Goal: Task Accomplishment & Management: Manage account settings

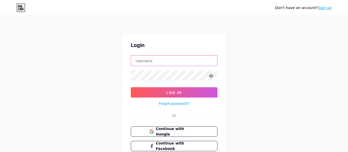
click at [185, 60] on input "text" at bounding box center [174, 61] width 86 height 10
type input "edu_soliveira@yahoo.com.br"
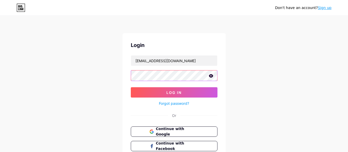
click at [131, 87] on button "Log In" at bounding box center [174, 92] width 87 height 10
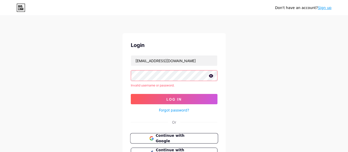
click at [178, 138] on span "Continue with Google" at bounding box center [177, 138] width 43 height 11
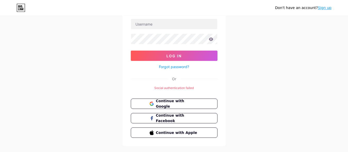
scroll to position [47, 0]
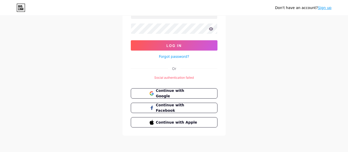
click at [181, 56] on link "Forgot password?" at bounding box center [174, 56] width 30 height 5
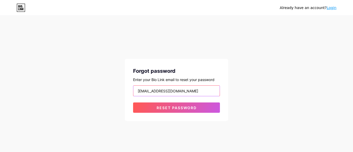
click at [220, 89] on input "edu_soliveira@yahoo.com.br" at bounding box center [176, 91] width 86 height 10
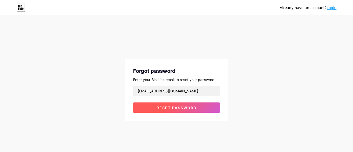
click at [186, 108] on span "Reset password" at bounding box center [177, 108] width 40 height 4
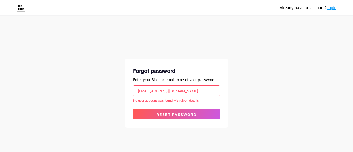
drag, startPoint x: 191, startPoint y: 91, endPoint x: 95, endPoint y: 87, distance: 96.2
click at [133, 91] on input "edu_soliveira@yahoo.com.br" at bounding box center [176, 91] width 86 height 10
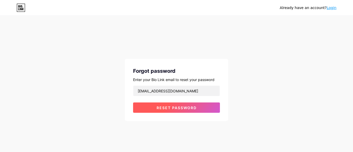
click at [187, 108] on span "Reset password" at bounding box center [177, 108] width 40 height 4
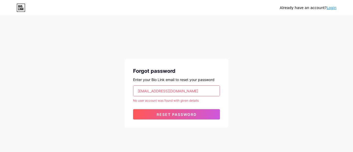
click at [137, 91] on input "agroprimus@outlook.com" at bounding box center [176, 91] width 86 height 10
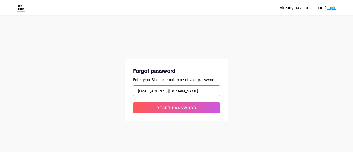
click at [178, 91] on input "racao.agroprimus@outlook.com" at bounding box center [176, 91] width 86 height 10
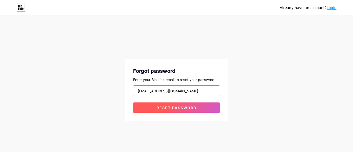
type input "racao.agroprimus@gmail.com"
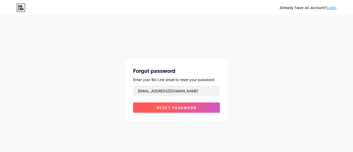
click at [185, 111] on button "Reset password" at bounding box center [176, 108] width 87 height 10
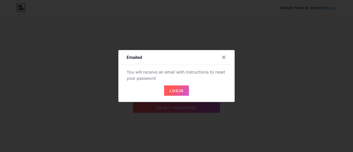
click at [171, 91] on span "Login" at bounding box center [176, 91] width 14 height 4
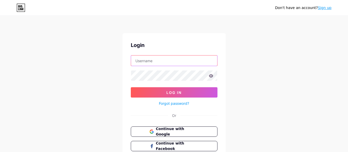
click at [160, 61] on input "text" at bounding box center [174, 61] width 86 height 10
type input "racao.agroprimus@gmail.com"
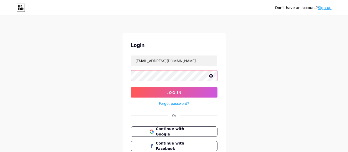
click at [131, 87] on button "Log In" at bounding box center [174, 92] width 87 height 10
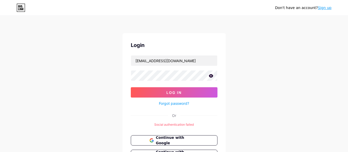
click at [212, 76] on icon at bounding box center [211, 76] width 5 height 4
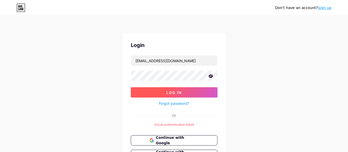
click at [177, 91] on span "Log In" at bounding box center [174, 92] width 15 height 4
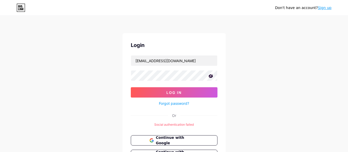
click at [20, 6] on icon at bounding box center [20, 6] width 1 height 2
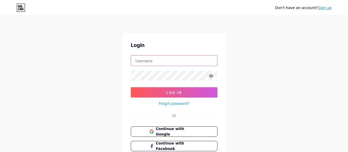
click at [152, 63] on input "text" at bounding box center [174, 61] width 86 height 10
type input "racao.agroprimus@gmail.com"
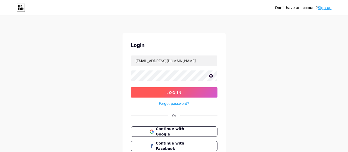
click at [170, 89] on button "Log In" at bounding box center [174, 92] width 87 height 10
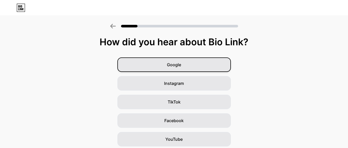
click at [204, 64] on div "Google" at bounding box center [175, 64] width 114 height 14
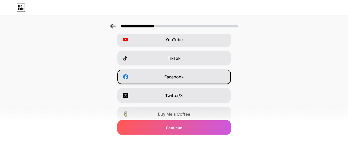
scroll to position [53, 0]
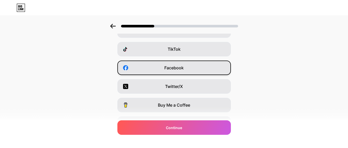
click at [149, 68] on div "Facebook" at bounding box center [175, 67] width 114 height 14
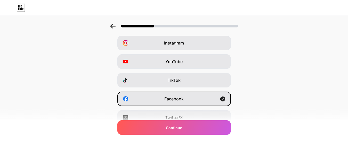
scroll to position [0, 0]
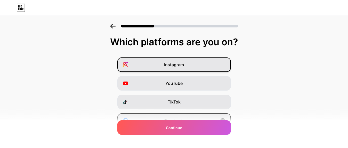
click at [164, 67] on div "Instagram" at bounding box center [175, 64] width 114 height 14
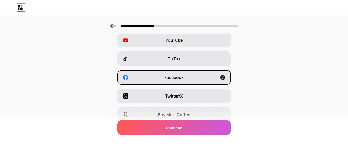
scroll to position [53, 0]
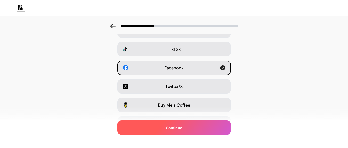
click at [182, 127] on span "Continue" at bounding box center [174, 127] width 16 height 5
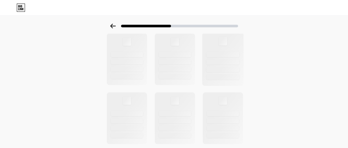
scroll to position [0, 0]
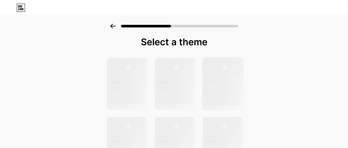
click at [218, 75] on div at bounding box center [223, 83] width 42 height 53
click at [224, 65] on div at bounding box center [223, 65] width 9 height 9
click at [183, 71] on div at bounding box center [175, 83] width 42 height 53
drag, startPoint x: 140, startPoint y: 81, endPoint x: 138, endPoint y: 79, distance: 3.1
click at [139, 80] on div at bounding box center [127, 78] width 33 height 5
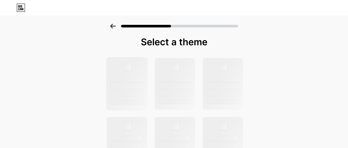
drag, startPoint x: 172, startPoint y: 43, endPoint x: 134, endPoint y: 77, distance: 52.1
click at [172, 42] on div "Select a theme" at bounding box center [174, 42] width 137 height 10
click at [130, 80] on div at bounding box center [127, 78] width 33 height 5
